Goal: Transaction & Acquisition: Subscribe to service/newsletter

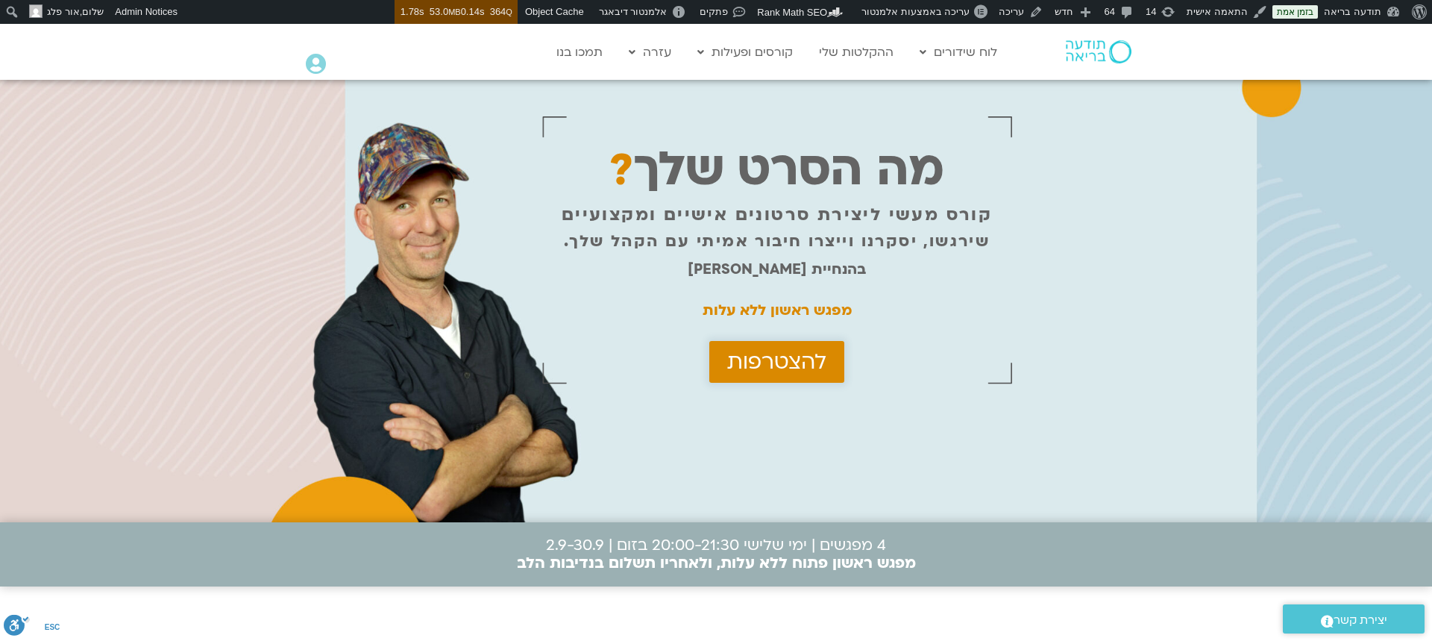
click at [764, 374] on span "להצטרפות" at bounding box center [776, 362] width 99 height 24
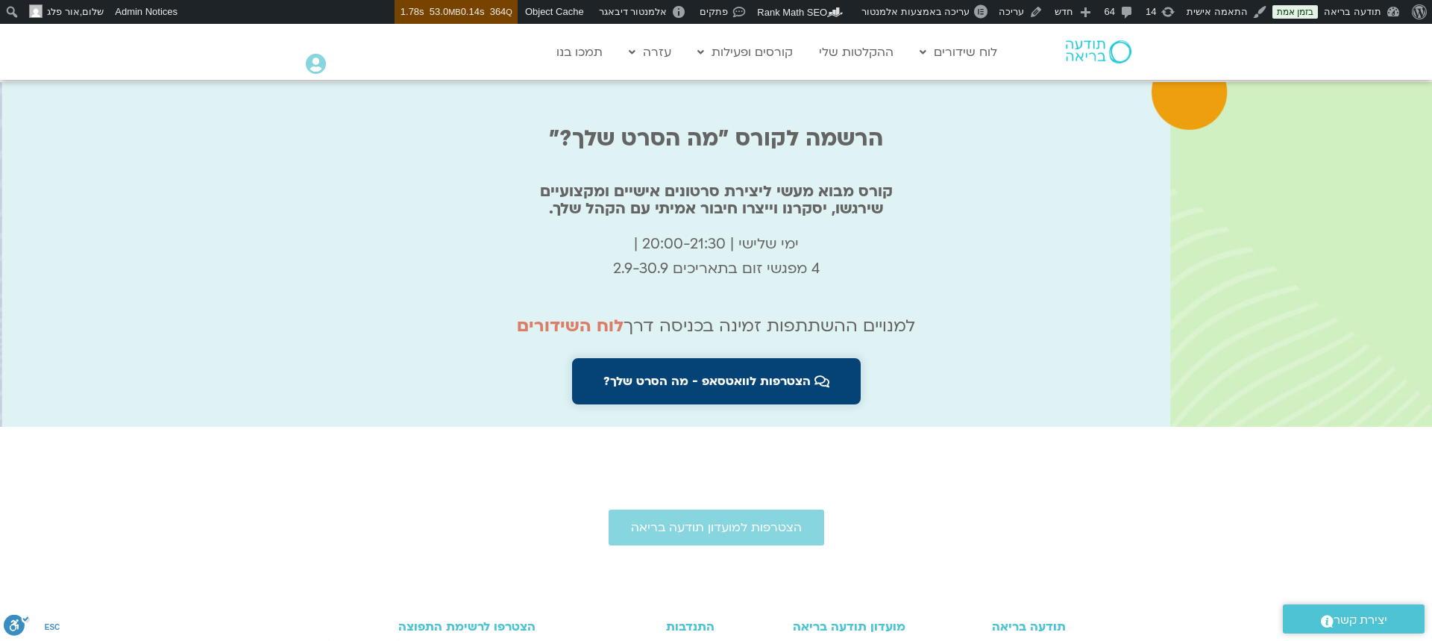
scroll to position [4980, 0]
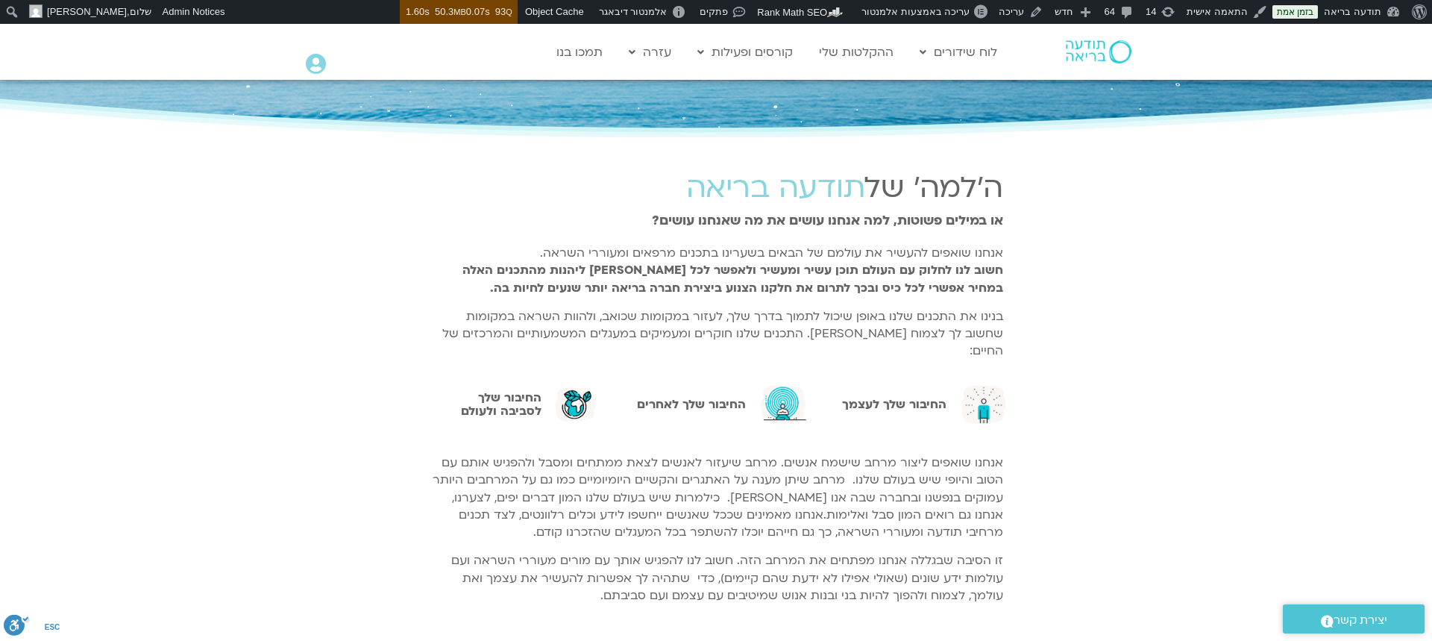
scroll to position [242, 0]
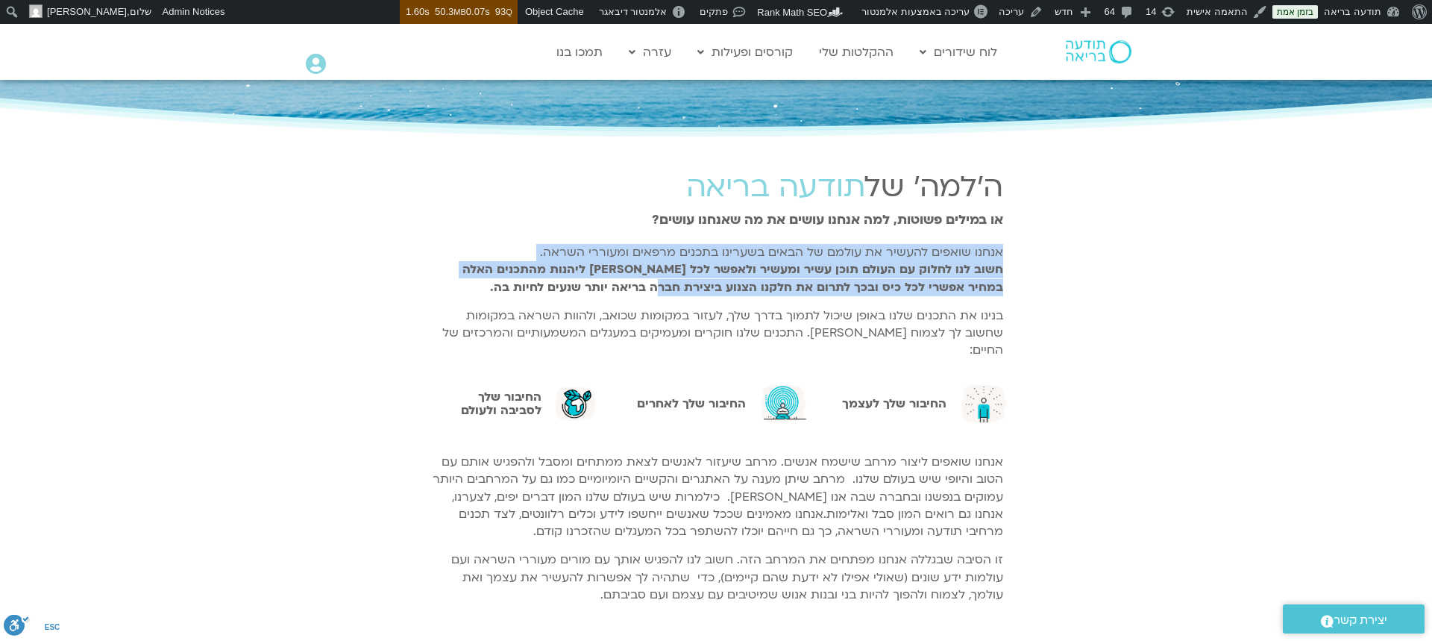
drag, startPoint x: 1019, startPoint y: 260, endPoint x: 690, endPoint y: 294, distance: 330.7
click at [704, 292] on section "ה'למה' של תודעה בריאה או במילים פשוטות, למה אנחנו עושים את מה שאנחנו עושים? אנח…" at bounding box center [716, 268] width 1432 height 219
drag, startPoint x: 720, startPoint y: 286, endPoint x: 730, endPoint y: 285, distance: 9.8
click at [720, 286] on strong "חשוב לנו לחלוק עם העולם תוכן עשיר ומעשיר ולאפשר לכל [PERSON_NAME] ליהנות מהתכני…" at bounding box center [732, 278] width 541 height 34
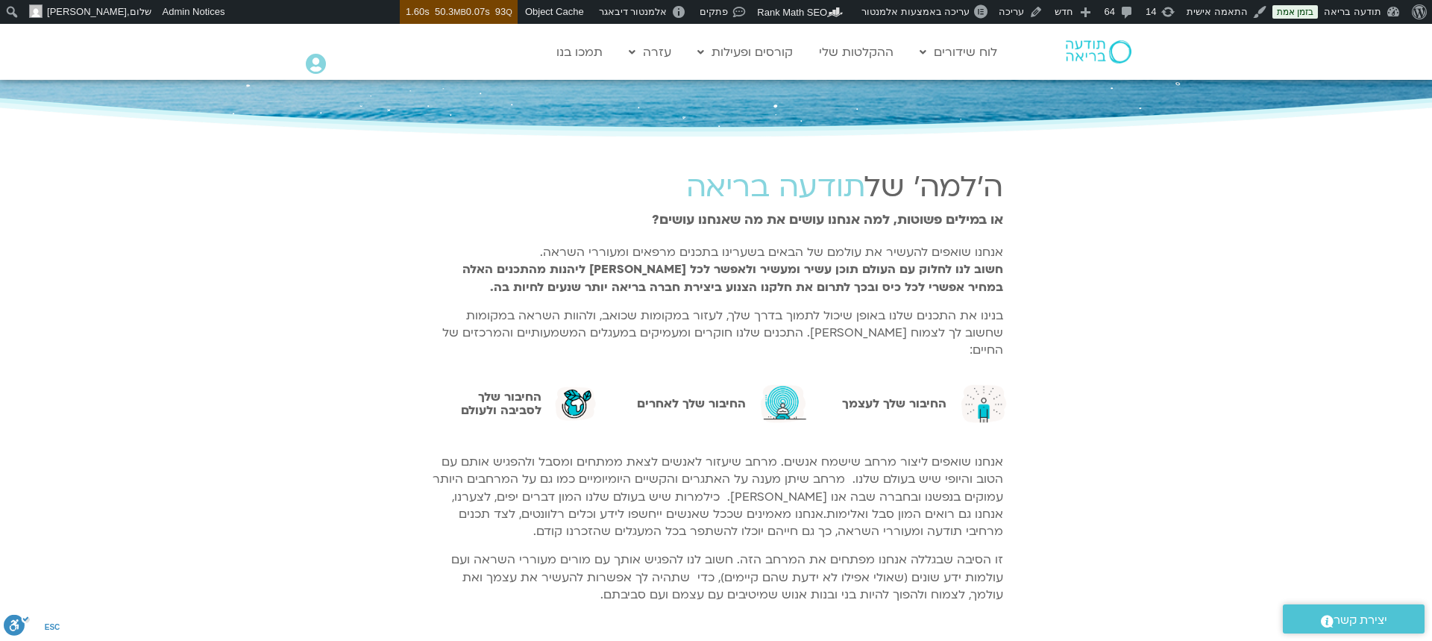
scroll to position [242, 0]
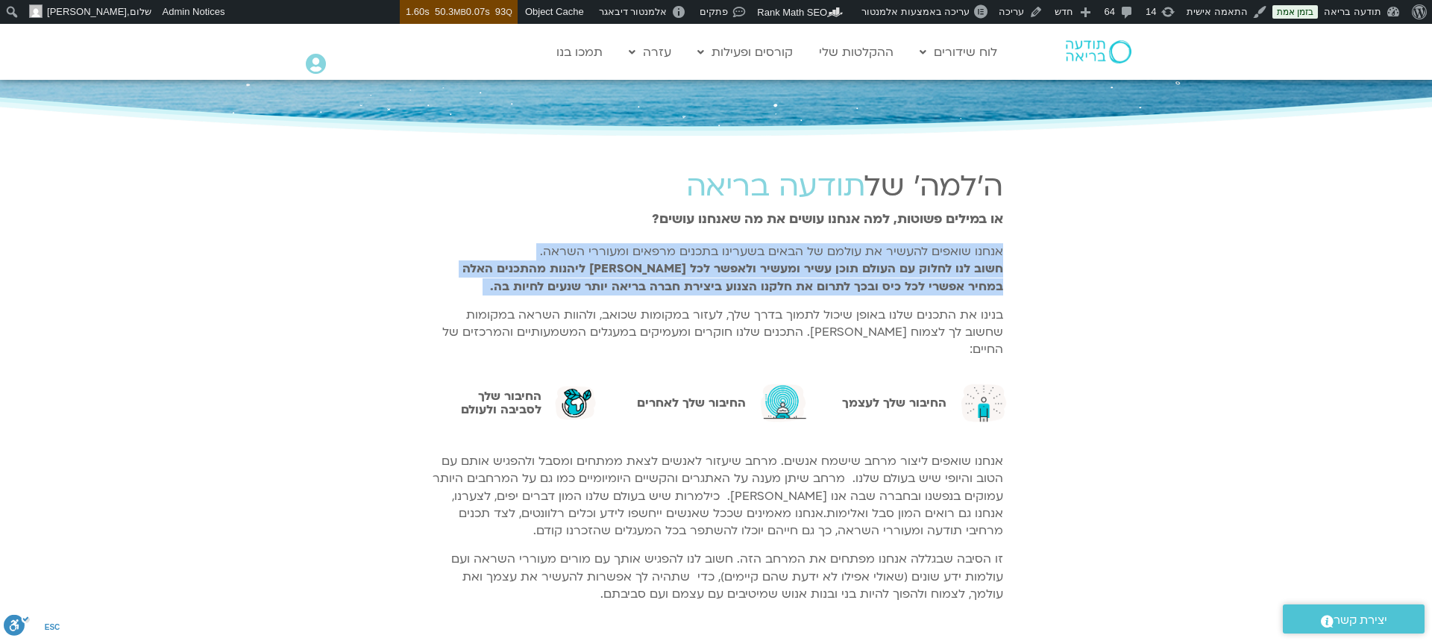
drag, startPoint x: 1010, startPoint y: 258, endPoint x: 581, endPoint y: 300, distance: 430.9
click at [584, 300] on div "ה'למה' של תודעה בריאה או במילים פשוטות, למה אנחנו עושים את מה שאנחנו עושים? אנח…" at bounding box center [715, 267] width 589 height 219
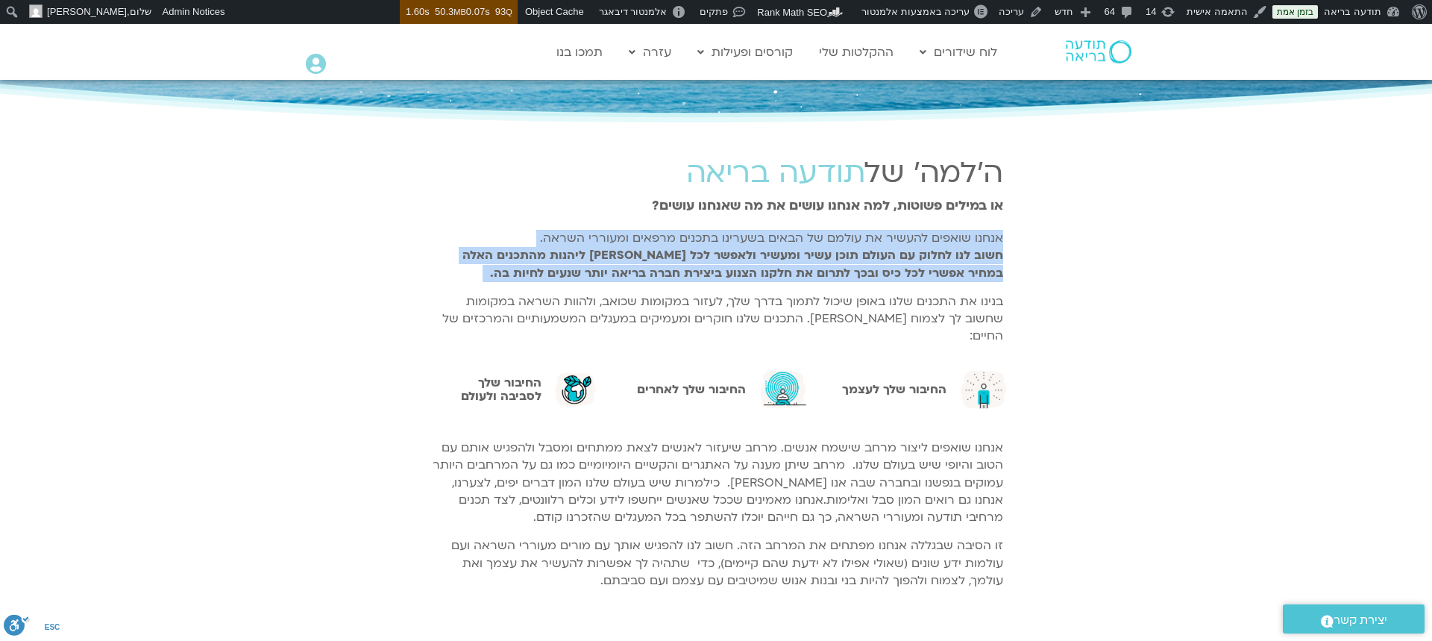
scroll to position [258, 0]
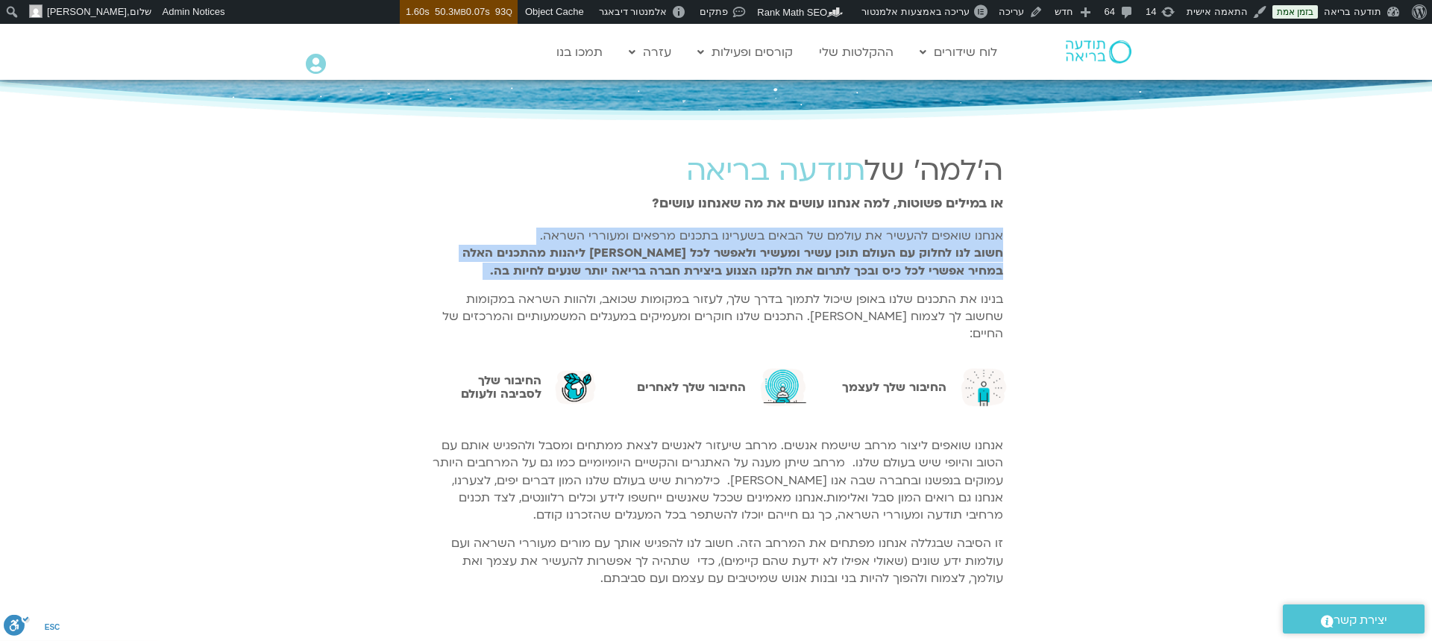
copy div "אנחנו שואפים להעשיר את עולמם של הבאים בשערינו בתכנים מרפאים ומעוררי השראה. חשוב…"
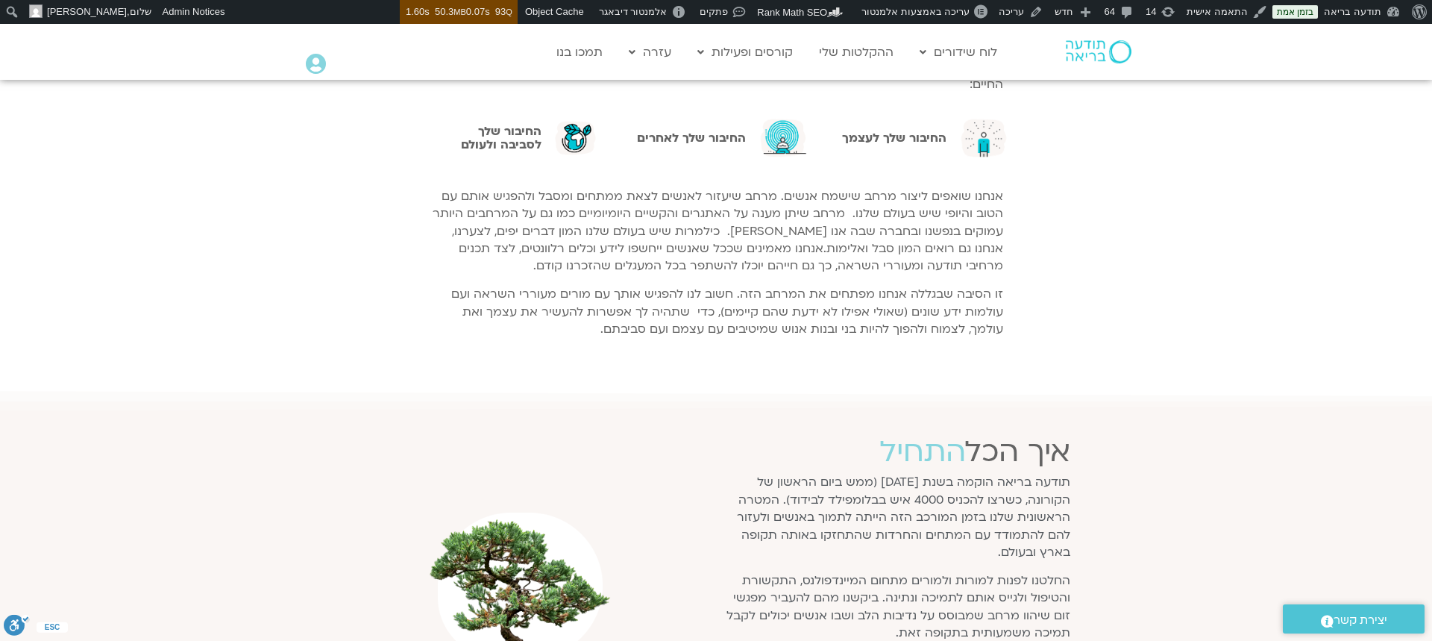
scroll to position [509, 0]
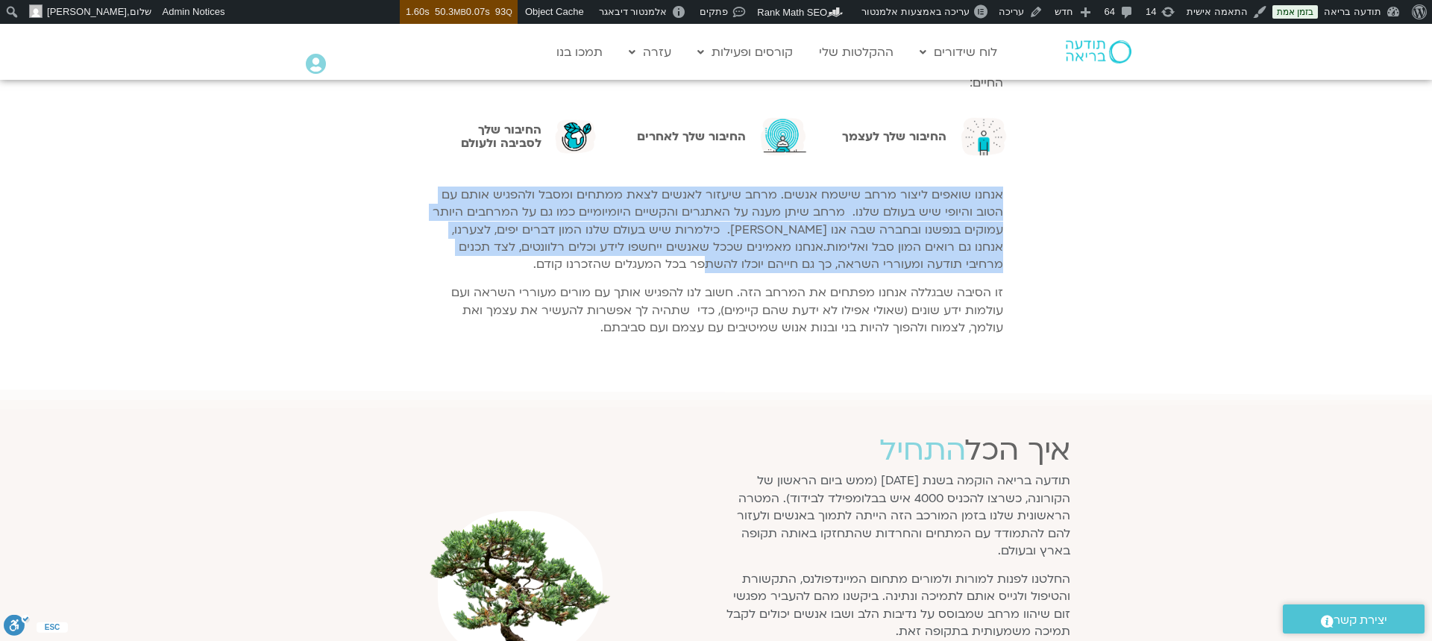
drag, startPoint x: 1004, startPoint y: 177, endPoint x: 757, endPoint y: 239, distance: 254.7
click at [788, 239] on div "אנחנו שואפים ליצור מרחב שישמח אנשים. מרחב שיעזור לאנשים לצאת ממתחים ומסבל ולהפג…" at bounding box center [715, 267] width 589 height 176
click at [790, 239] on span "אנחנו מאמינים שככל שאנשים ייחשפו לידע וכלים רלוונטים, לצד תכנים מרחיבי תודעה ומ…" at bounding box center [731, 256] width 544 height 34
drag, startPoint x: 700, startPoint y: 245, endPoint x: 996, endPoint y: 184, distance: 302.2
click at [1003, 182] on div "אנחנו שואפים ליצור מרחב שישמח אנשים. מרחב שיעזור לאנשים לצאת ממתחים ומסבל ולהפג…" at bounding box center [715, 267] width 589 height 176
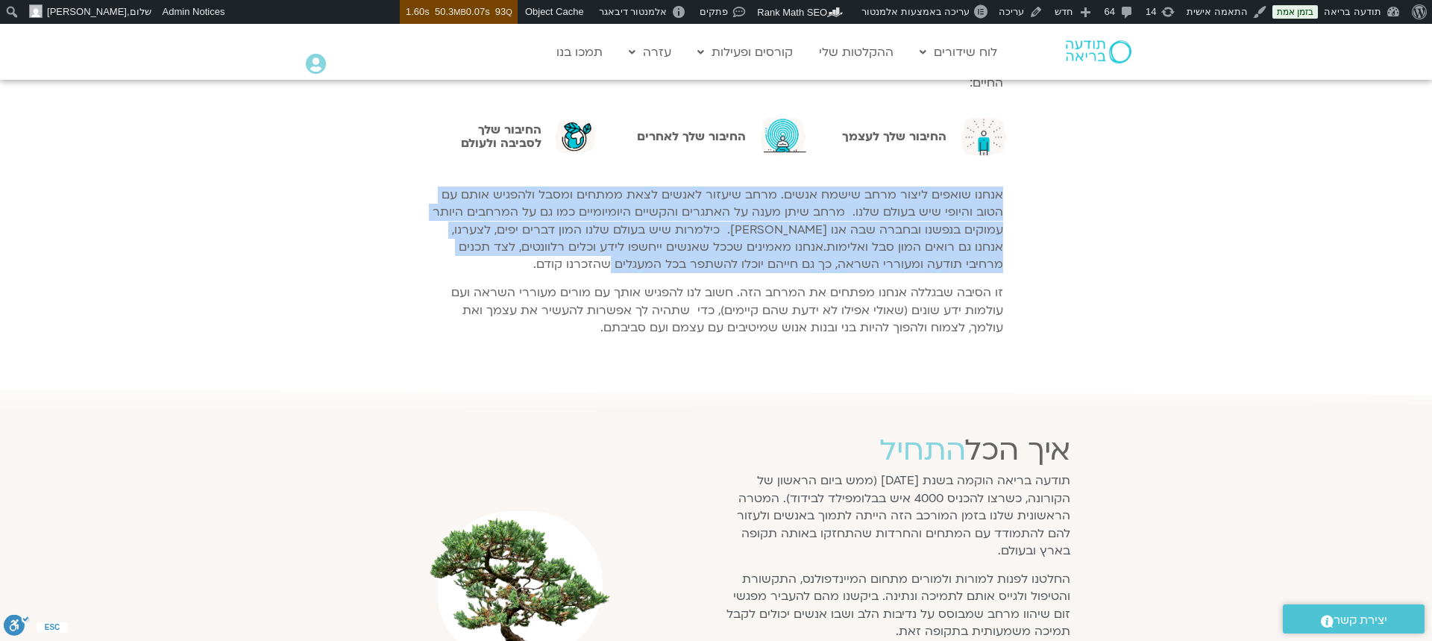
scroll to position [509, 0]
copy p "אנחנו שואפים ליצור מרחב שישמח אנשים. מרחב שיעזור לאנשים לצאת ממתחים ומסבל ולהפג…"
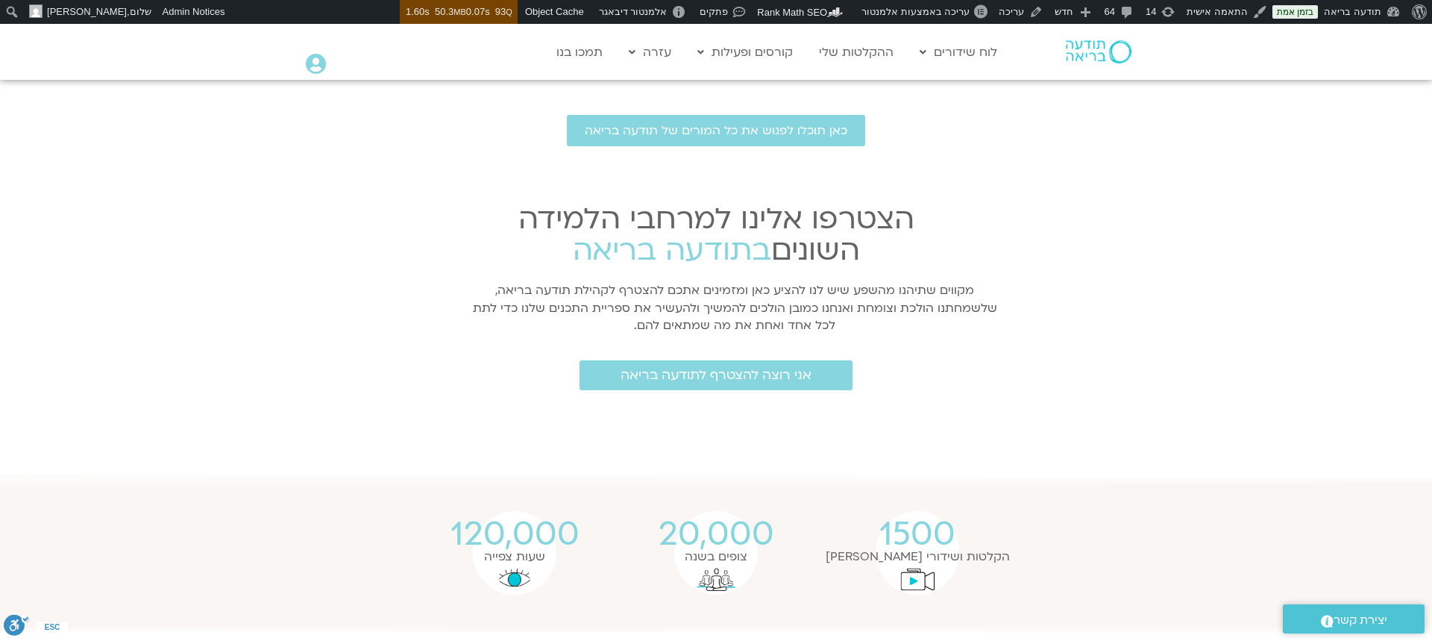
scroll to position [1895, 0]
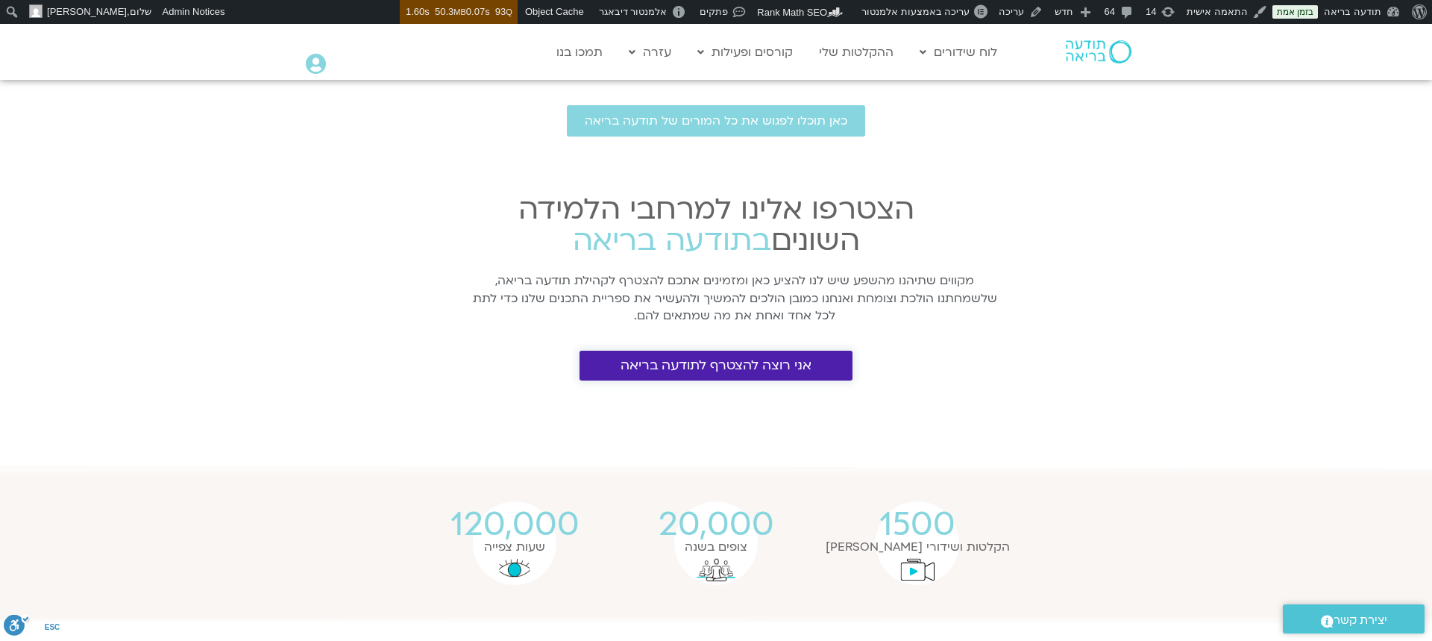
click at [753, 358] on span "אני רוצה להצטרף לתודעה בריאה" at bounding box center [716, 365] width 191 height 15
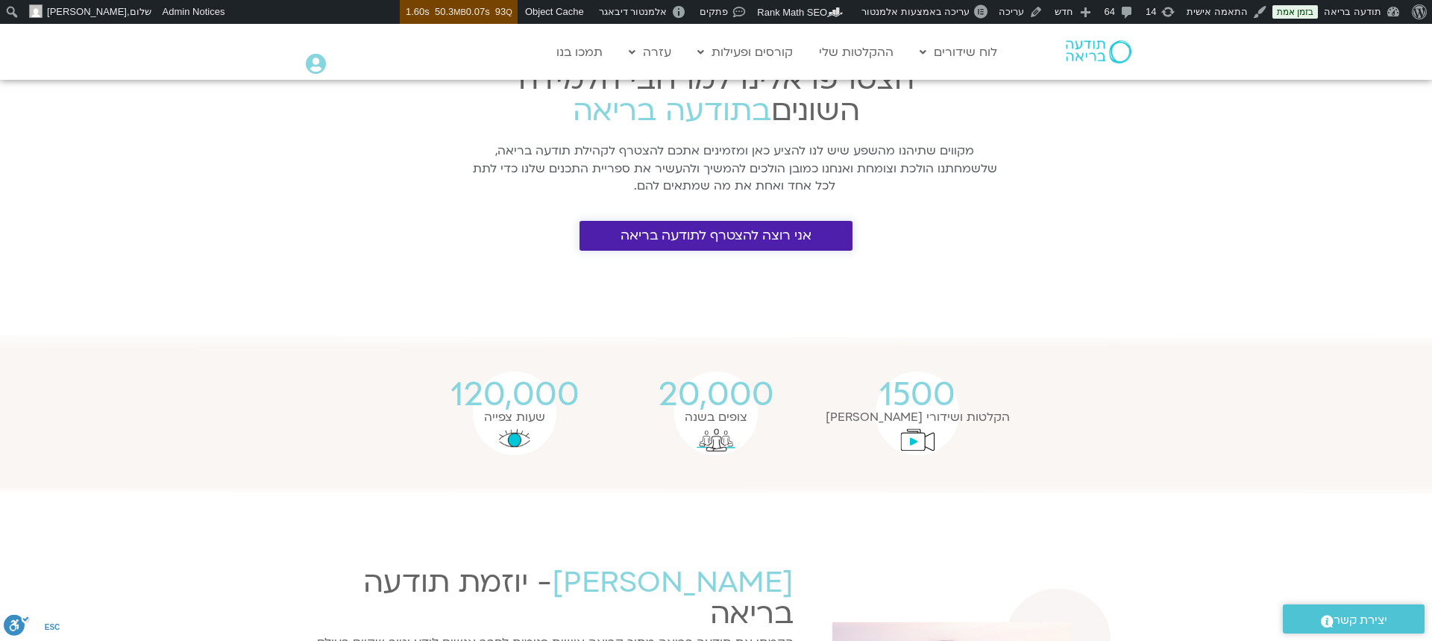
scroll to position [2049, 0]
